Goal: Find specific page/section: Find specific page/section

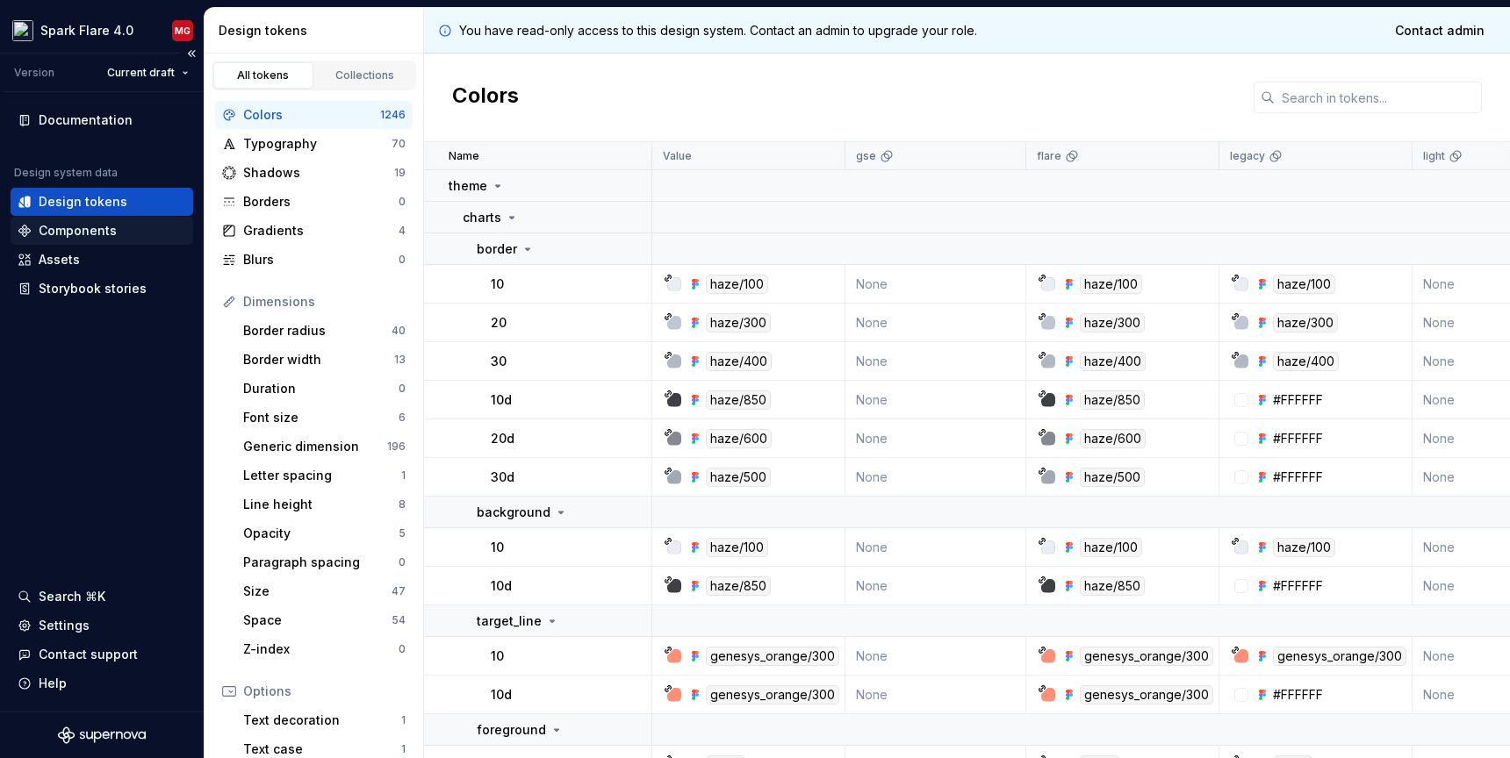
click at [92, 240] on div "Components" at bounding box center [102, 231] width 183 height 28
